Goal: Information Seeking & Learning: Learn about a topic

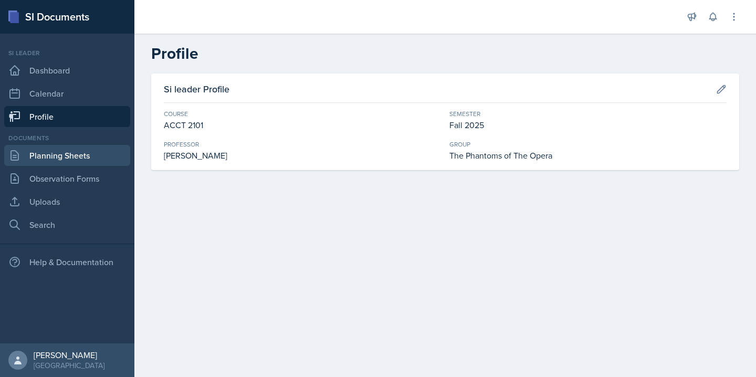
click at [62, 158] on link "Planning Sheets" at bounding box center [67, 155] width 126 height 21
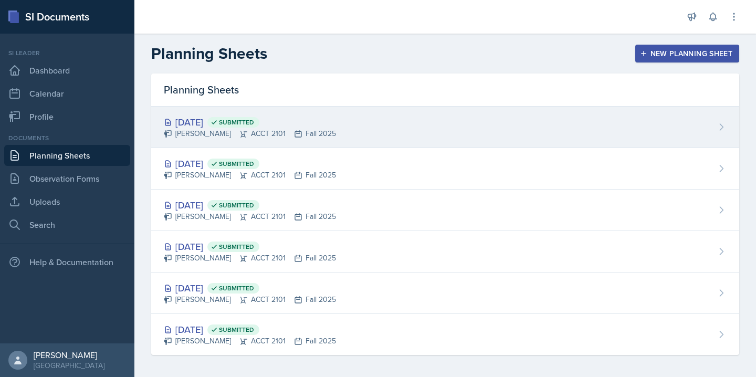
click at [300, 133] on div "[PERSON_NAME] ACCT 2101 Fall 2025" at bounding box center [250, 133] width 172 height 11
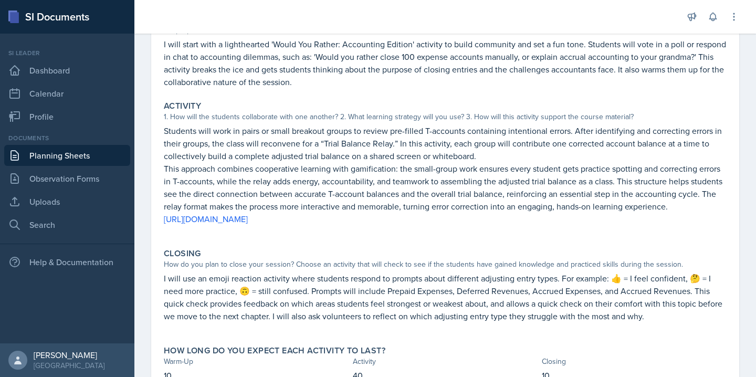
scroll to position [135, 0]
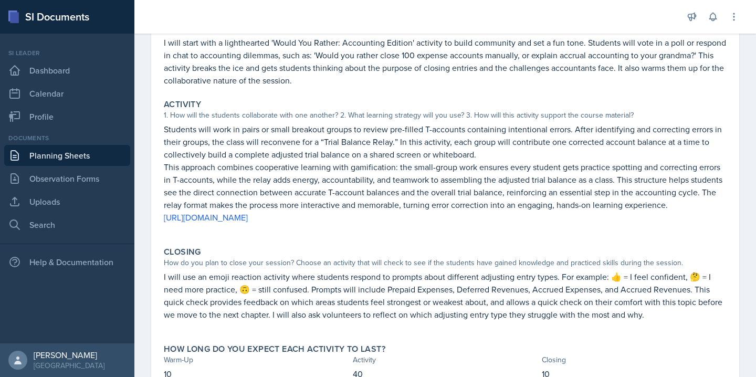
click at [613, 276] on p "I will use an emoji reaction activity where students respond to prompts about d…" at bounding box center [445, 295] width 563 height 50
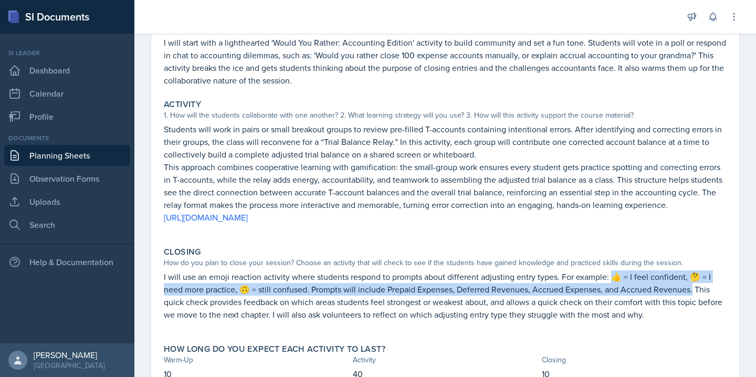
drag, startPoint x: 613, startPoint y: 276, endPoint x: 669, endPoint y: 293, distance: 58.8
click at [669, 293] on p "I will use an emoji reaction activity where students respond to prompts about d…" at bounding box center [445, 295] width 563 height 50
copy p "👍 = I feel confident, 🤔 = I need more practice, 🙃 = still confused. Prompts wil…"
